Goal: Task Accomplishment & Management: Use online tool/utility

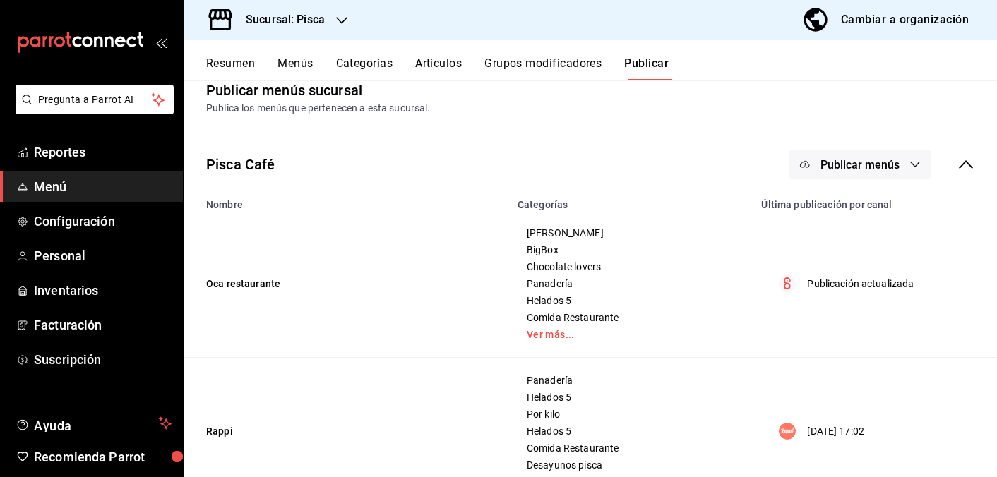
scroll to position [25, 0]
click at [450, 61] on button "Artículos" at bounding box center [438, 68] width 47 height 24
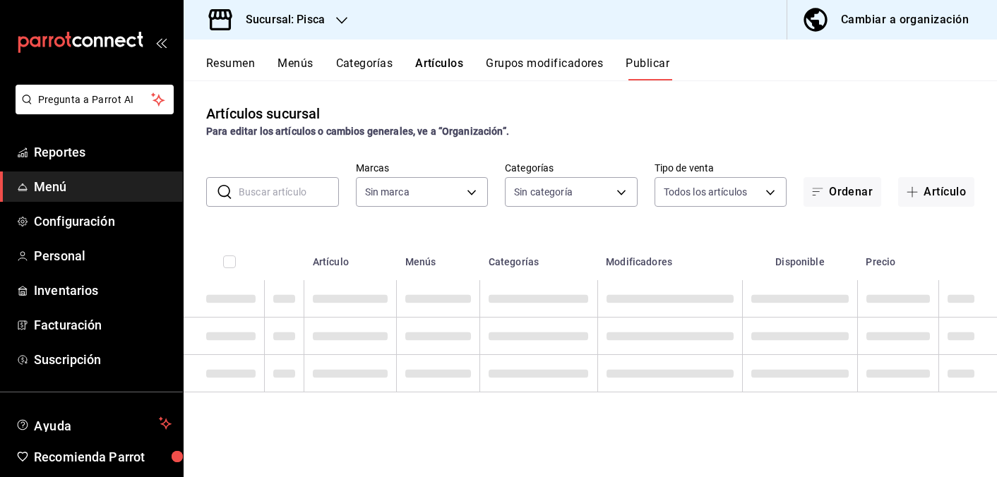
type input "bcd4eeba-f288-4c7f-be4a-80794efd5e2c,f4348fd6-19a6-4699-a042-45be726c08e8"
type input "6c521cb1-5a60-466d-80d0-2886416c69ac,f547cb4a-b93c-4195-b824-038b45f390e8,5cdc5…"
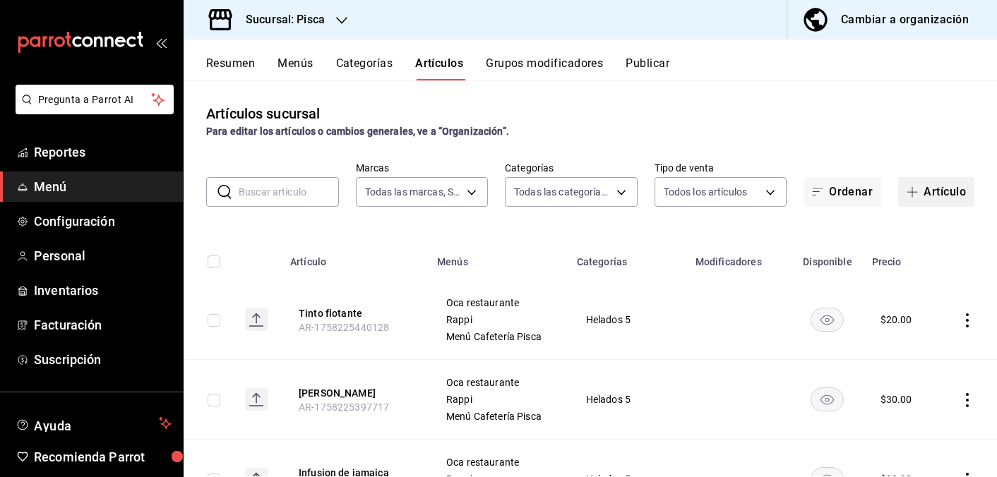
click at [936, 191] on button "Artículo" at bounding box center [936, 192] width 76 height 30
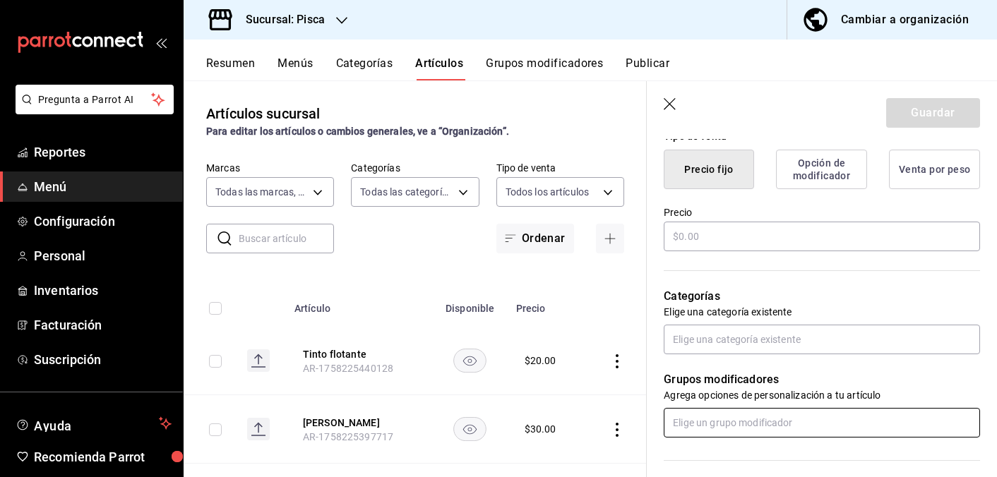
scroll to position [357, 0]
click at [662, 111] on header "Guardar" at bounding box center [822, 110] width 350 height 58
click at [674, 108] on icon "button" at bounding box center [670, 104] width 12 height 12
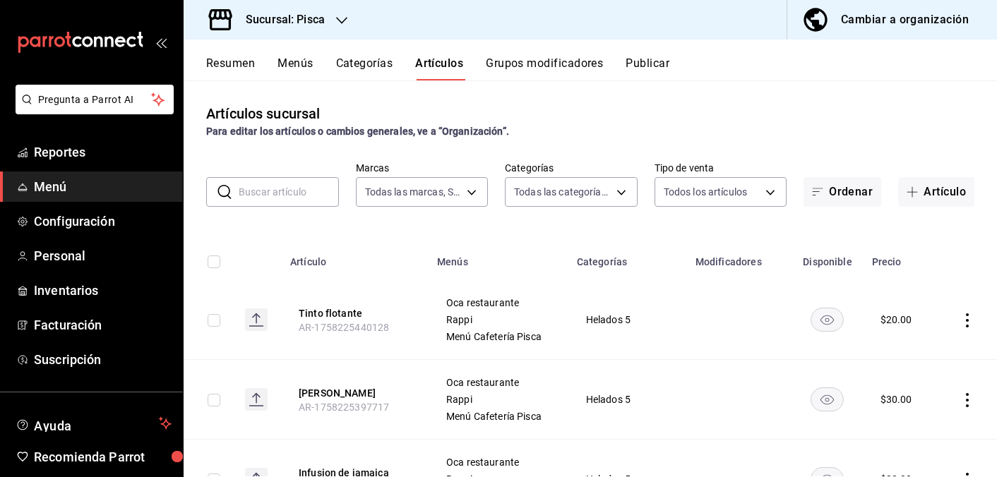
click at [381, 64] on button "Categorías" at bounding box center [364, 68] width 57 height 24
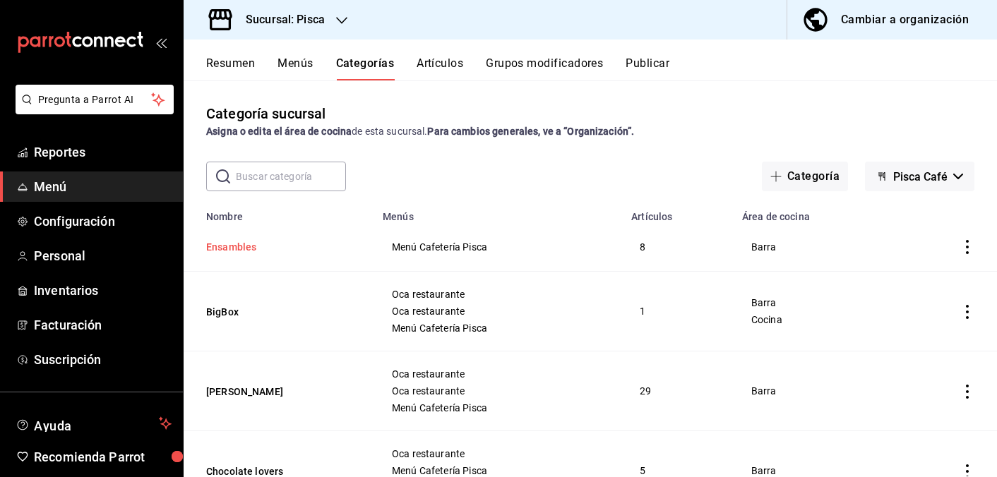
click at [225, 250] on button "Ensambles" at bounding box center [276, 247] width 141 height 14
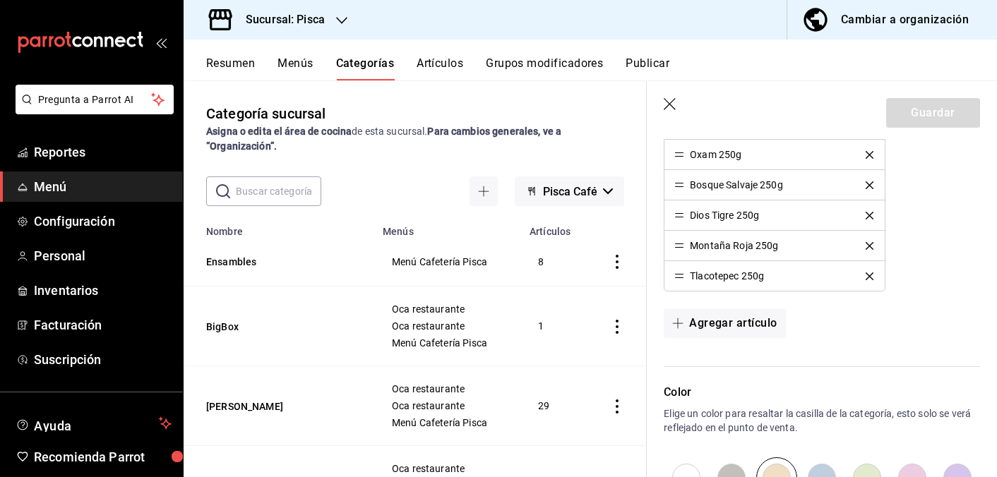
scroll to position [602, 0]
click at [663, 102] on header "Guardar" at bounding box center [822, 110] width 350 height 58
click at [667, 103] on icon "button" at bounding box center [671, 105] width 14 height 14
